Goal: Register for event/course

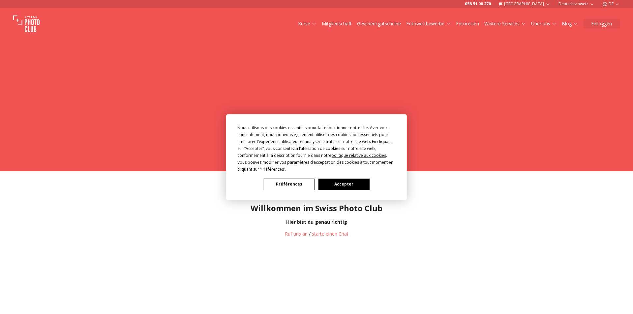
click at [347, 183] on button "Accepter" at bounding box center [344, 185] width 51 height 12
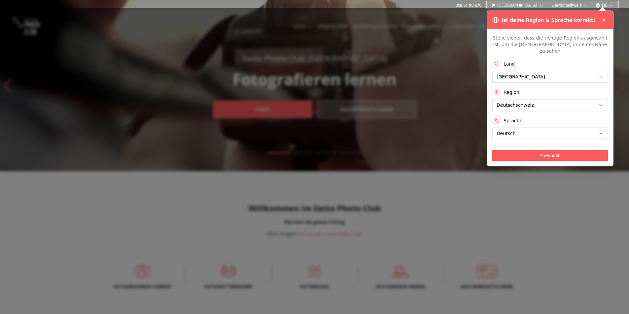
click at [536, 150] on button "Anwenden" at bounding box center [549, 155] width 115 height 11
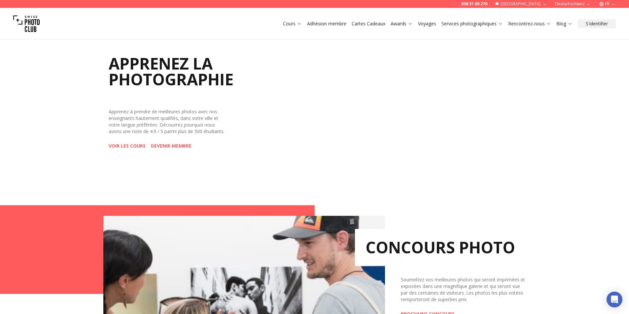
scroll to position [297, 0]
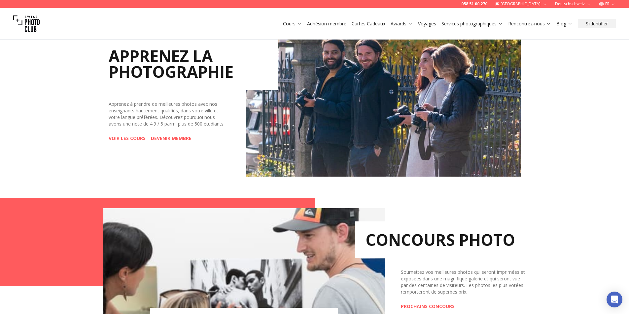
click at [113, 142] on link "VOIR LES COURS" at bounding box center [127, 138] width 37 height 7
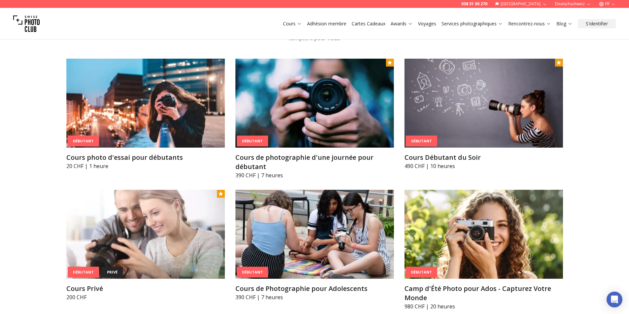
scroll to position [396, 0]
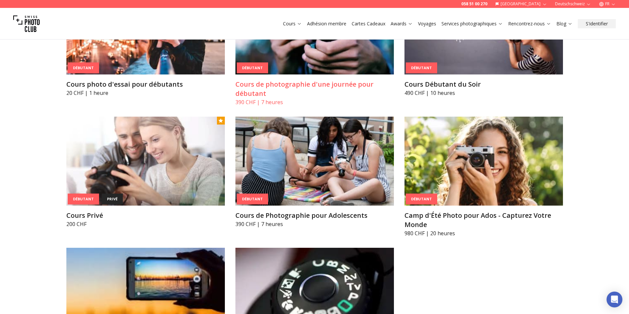
click at [299, 66] on img at bounding box center [314, 29] width 158 height 89
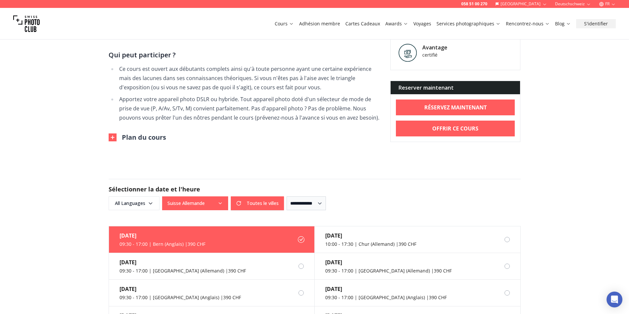
scroll to position [396, 0]
